Goal: Navigation & Orientation: Find specific page/section

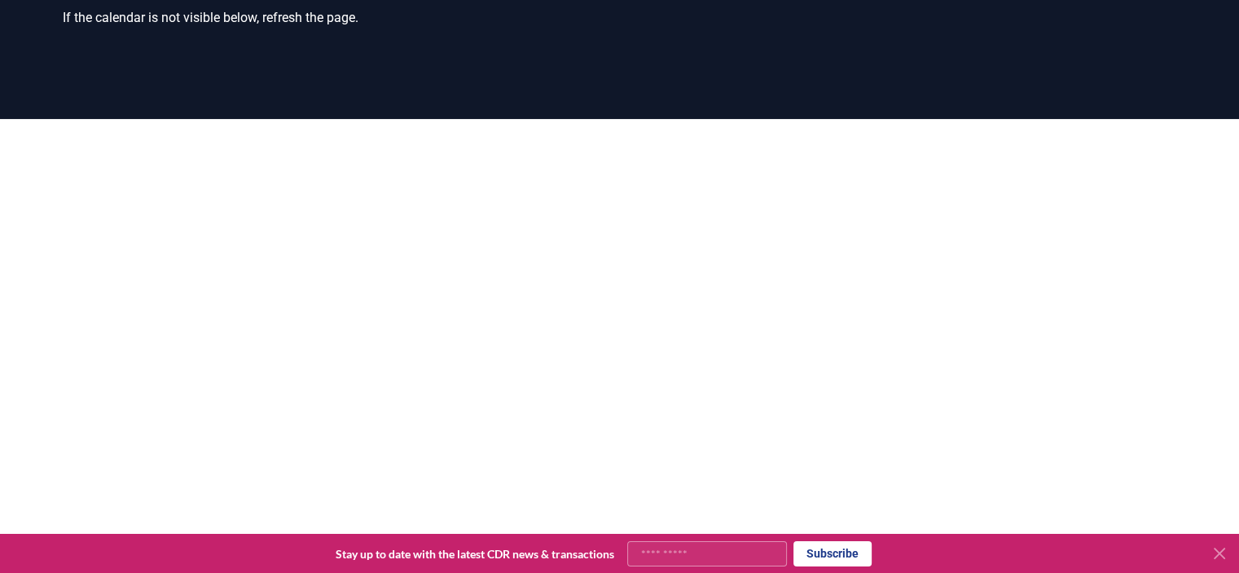
scroll to position [244, 0]
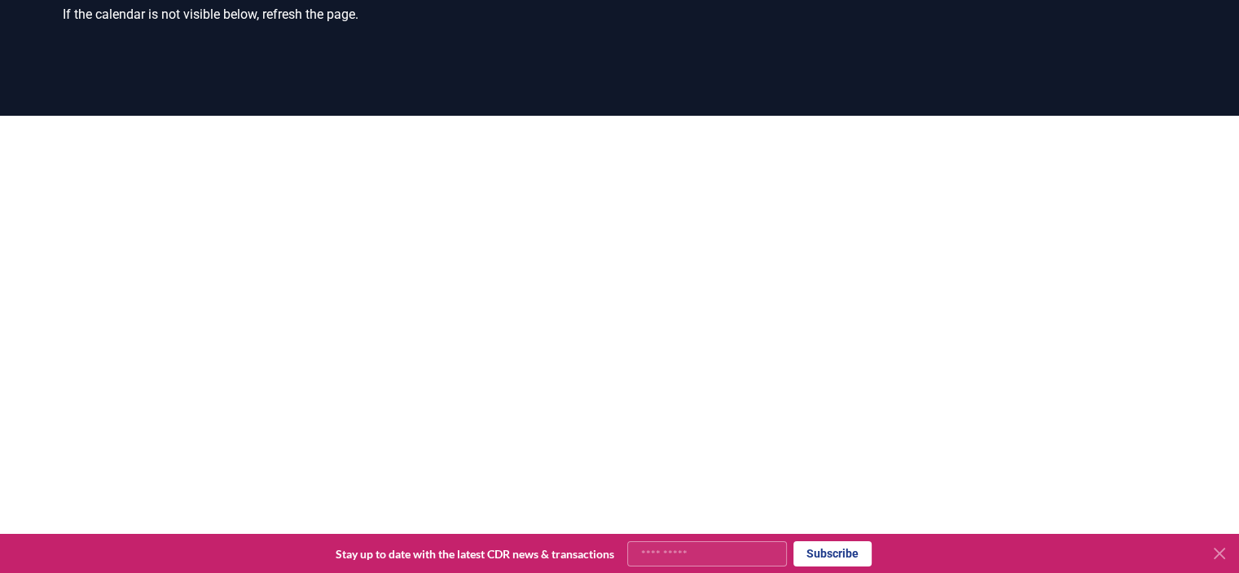
scroll to position [212, 0]
